Goal: Book appointment/travel/reservation

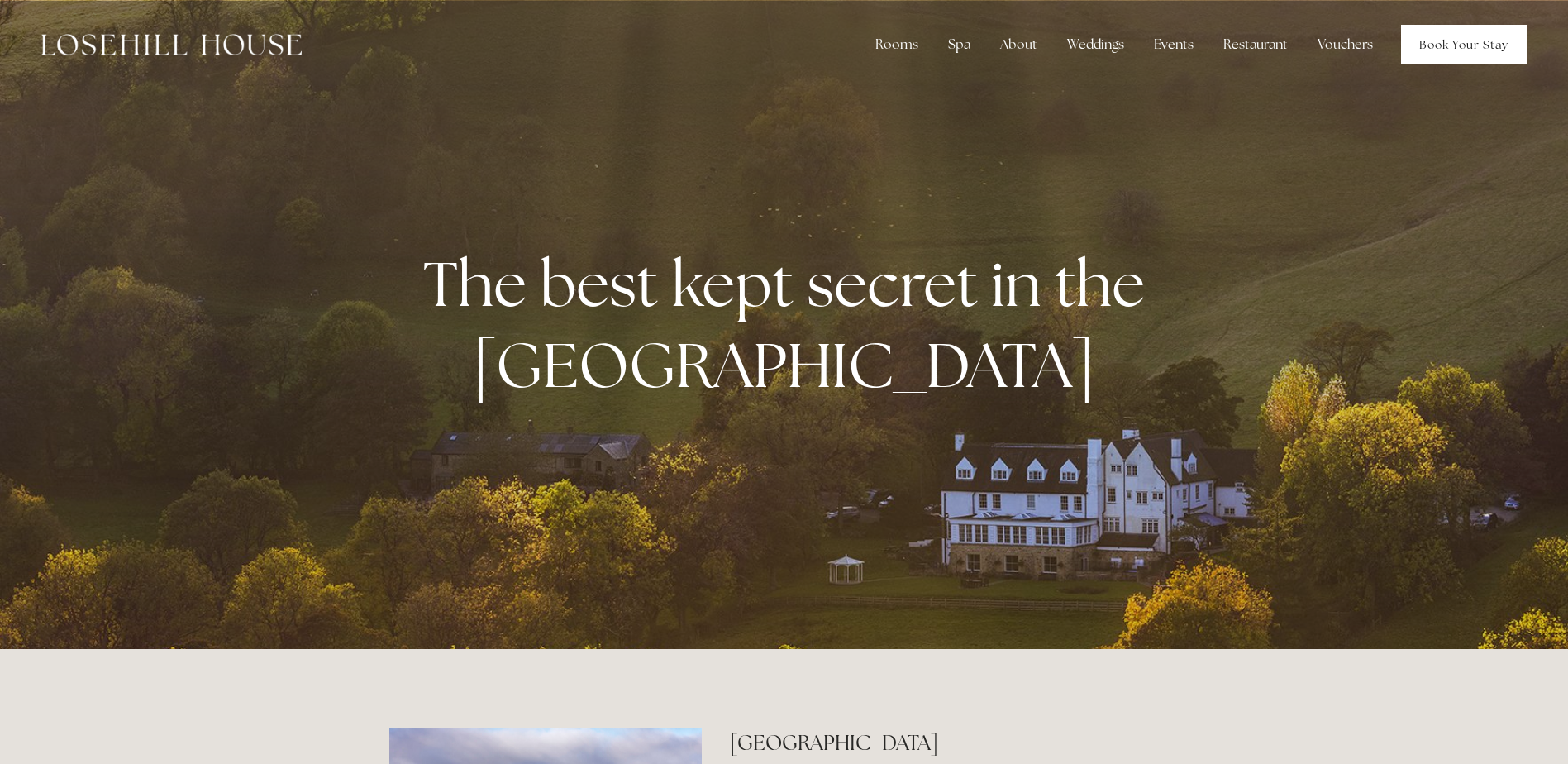
click at [1455, 45] on link "Book Your Stay" at bounding box center [1464, 45] width 126 height 40
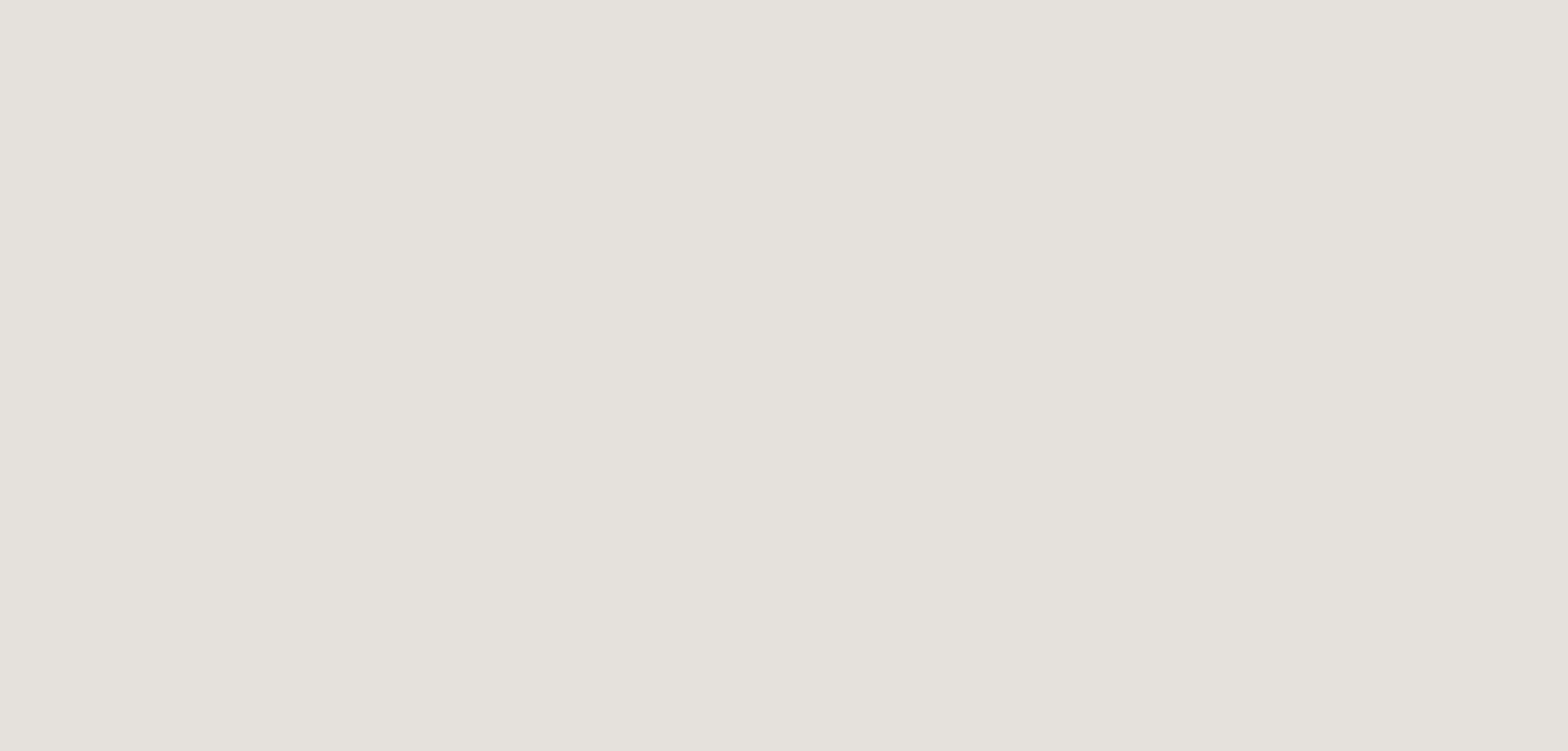
scroll to position [3065, 0]
